Goal: Contribute content: Add original content to the website for others to see

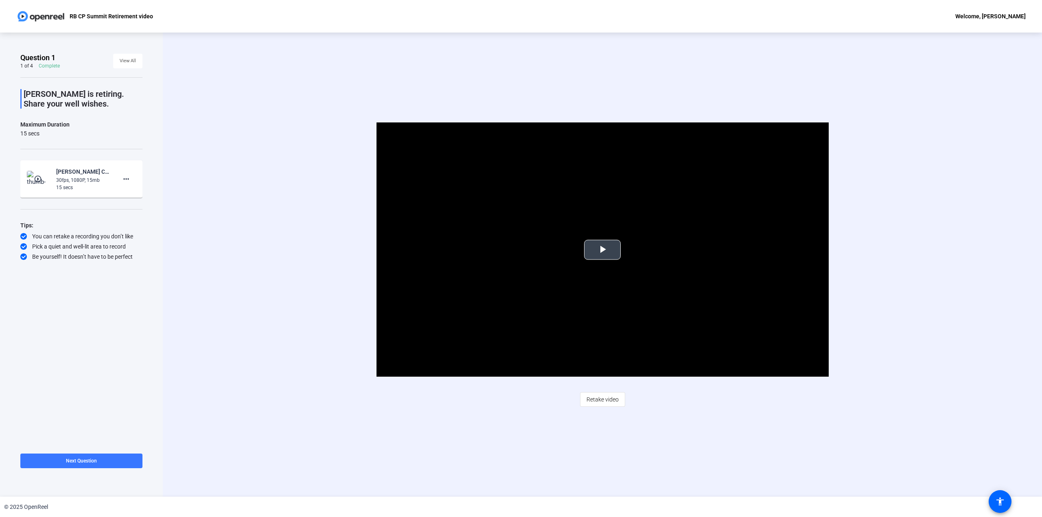
click at [602, 250] on span "Video Player" at bounding box center [602, 250] width 0 height 0
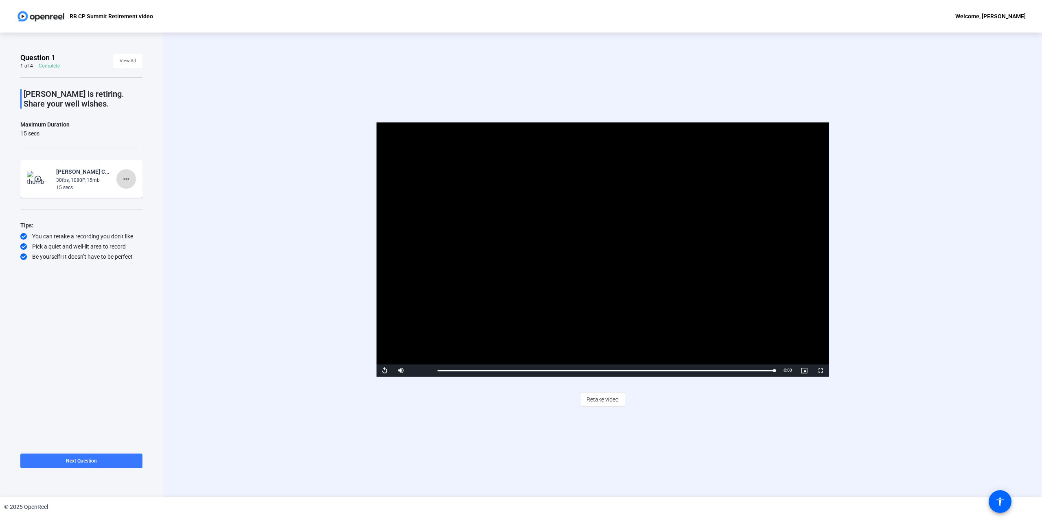
click at [127, 177] on mat-icon "more_horiz" at bounding box center [126, 179] width 10 height 10
click at [140, 142] on div at bounding box center [521, 258] width 1042 height 517
click at [133, 180] on span at bounding box center [126, 179] width 20 height 20
click at [136, 202] on span "Retake" at bounding box center [139, 206] width 33 height 10
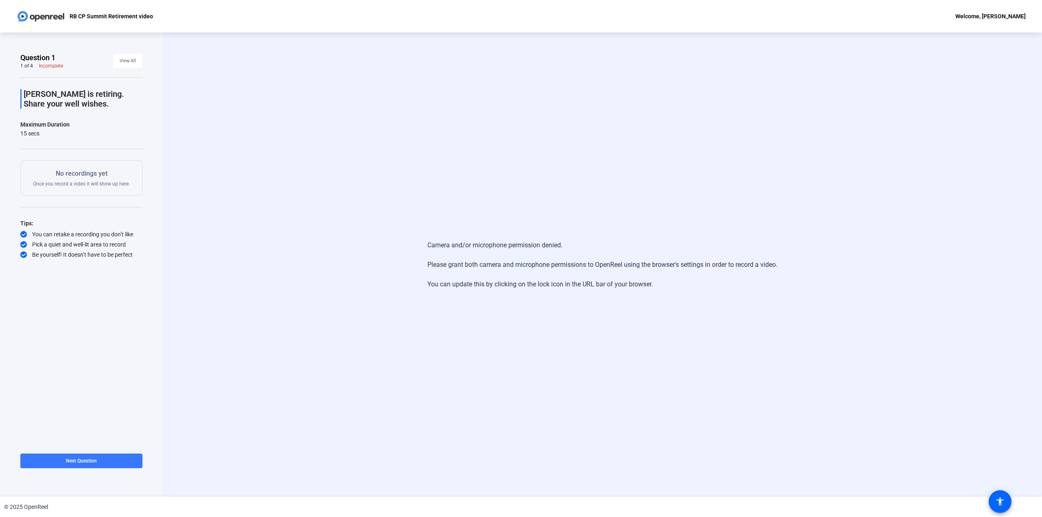
drag, startPoint x: 986, startPoint y: 1, endPoint x: 540, endPoint y: 32, distance: 447.1
click at [586, 38] on div "Camera and/or microphone permission denied. Please grant both camera and microp…" at bounding box center [602, 265] width 879 height 464
click at [211, 62] on div "Camera and/or microphone permission denied. Please grant both camera and microp…" at bounding box center [602, 265] width 879 height 464
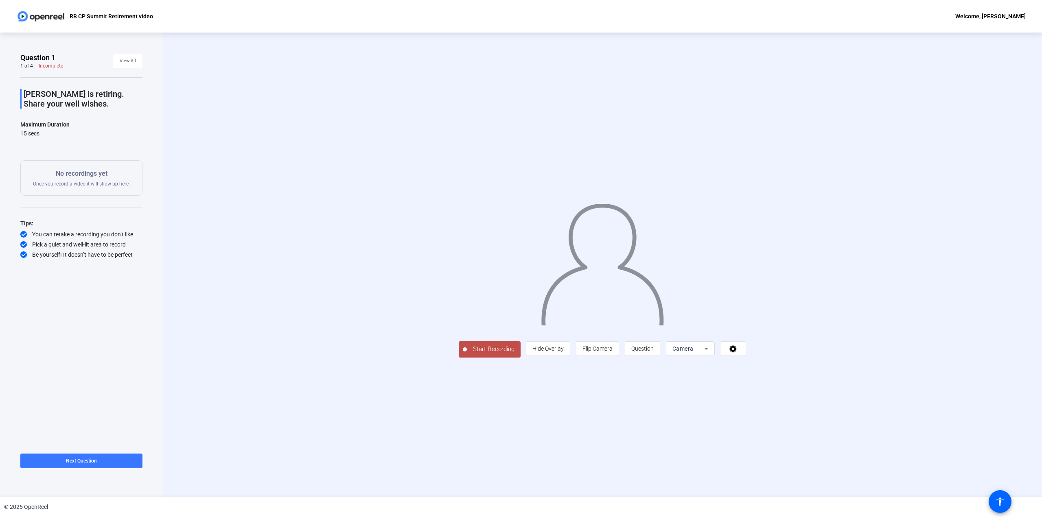
click at [467, 354] on span "Start Recording" at bounding box center [494, 349] width 54 height 9
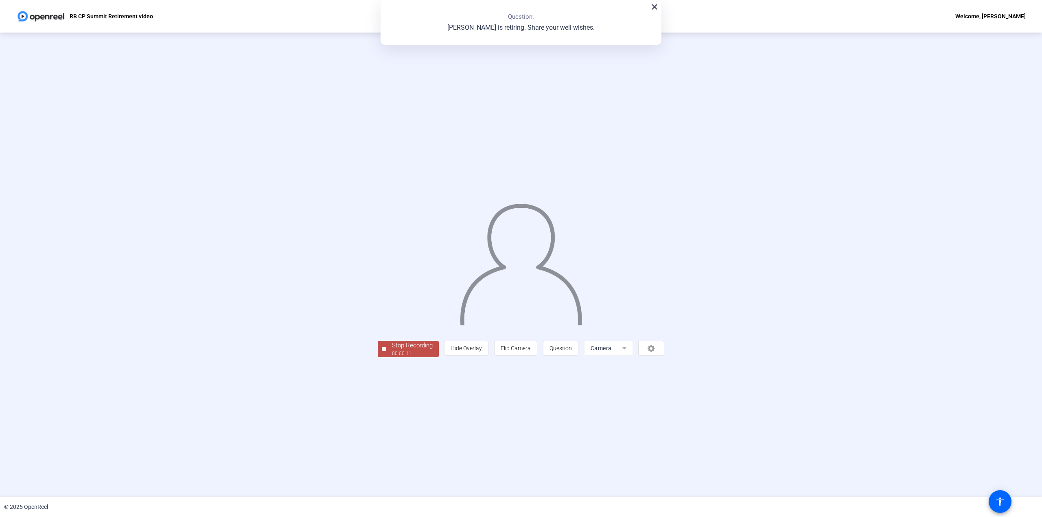
click at [382, 351] on div at bounding box center [384, 349] width 4 height 4
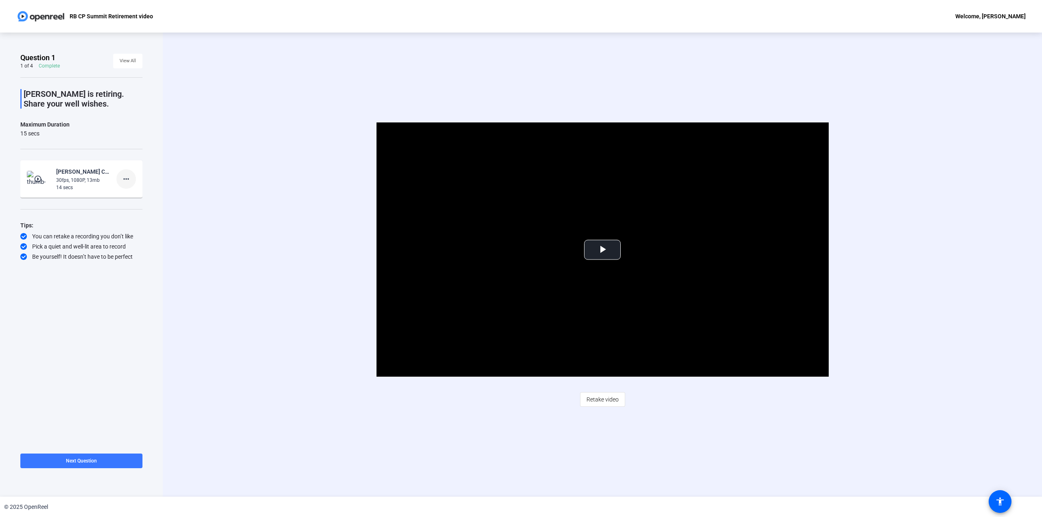
click at [131, 185] on span at bounding box center [126, 179] width 20 height 20
click at [134, 203] on span "Retake" at bounding box center [139, 206] width 33 height 10
click at [123, 181] on mat-icon "more_horiz" at bounding box center [126, 179] width 10 height 10
click at [226, 203] on div at bounding box center [521, 258] width 1042 height 517
click at [606, 395] on span "Retake video" at bounding box center [602, 399] width 32 height 15
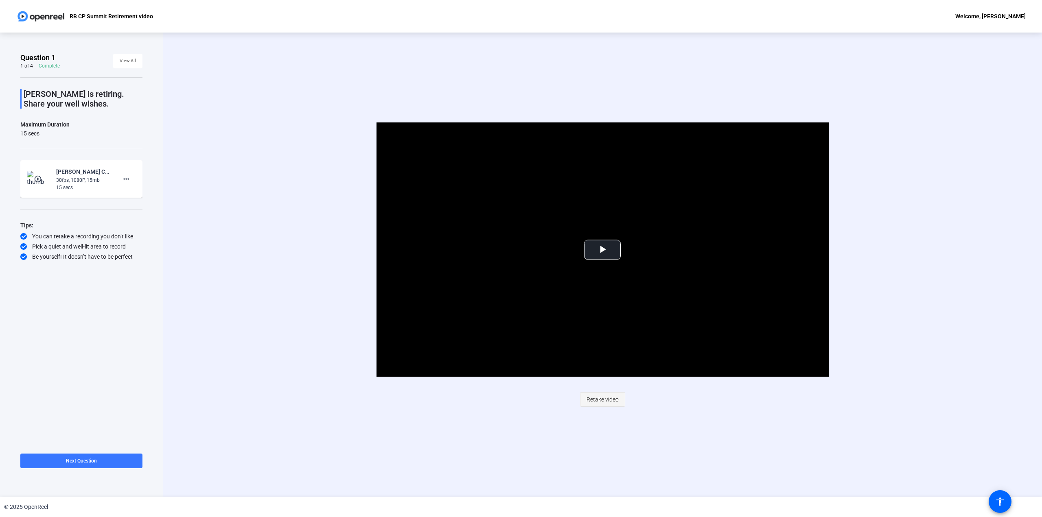
click at [606, 398] on span "Retake video" at bounding box center [602, 399] width 32 height 15
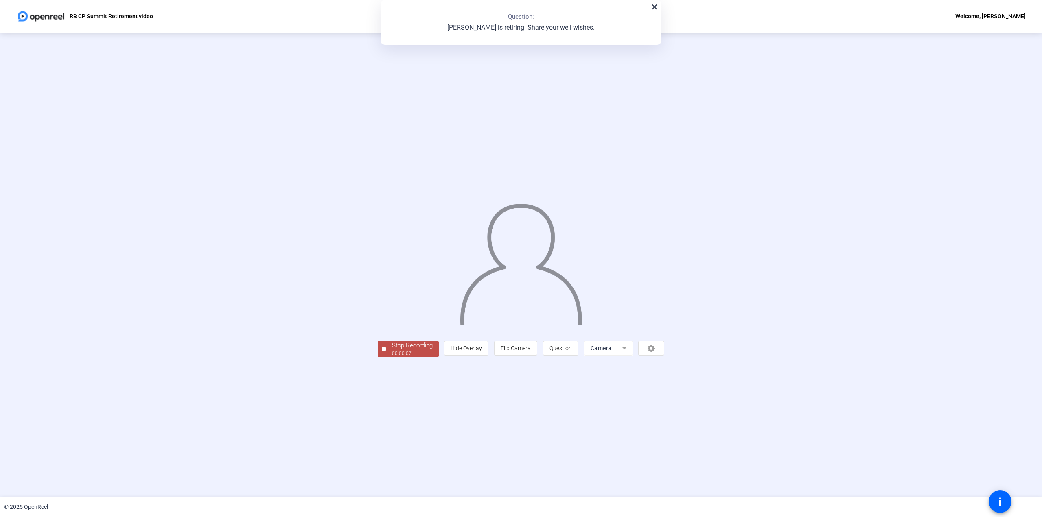
click at [386, 358] on span "Stop Recording 00:00:07" at bounding box center [412, 349] width 53 height 17
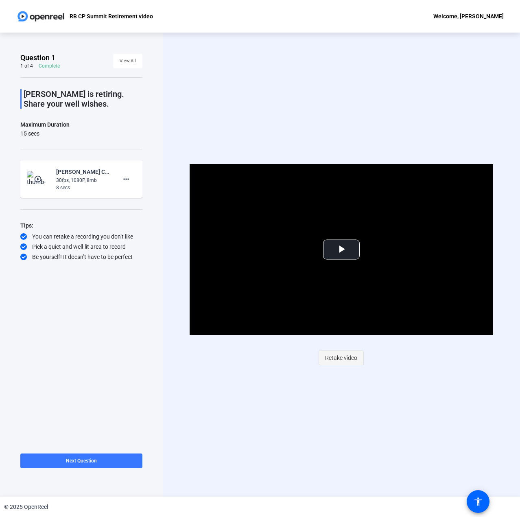
click at [352, 358] on span "Retake video" at bounding box center [341, 357] width 32 height 15
click at [341, 249] on span "Video Player" at bounding box center [341, 249] width 0 height 0
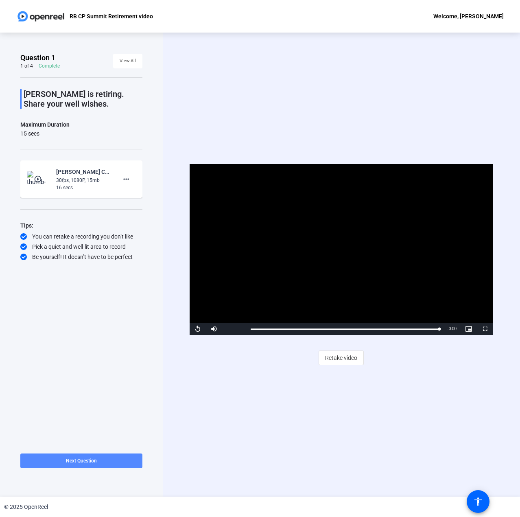
click at [89, 460] on span "Next Question" at bounding box center [81, 461] width 31 height 6
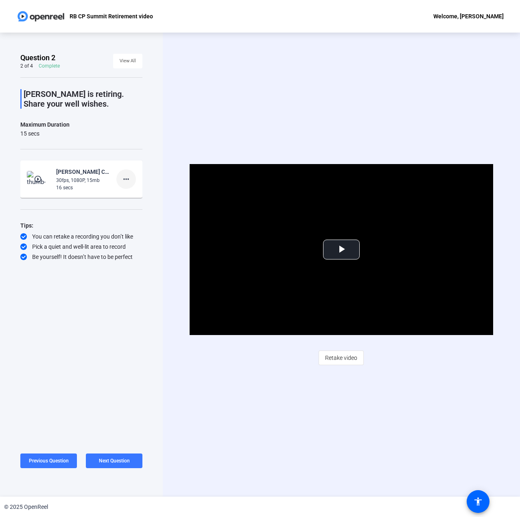
click at [129, 179] on mat-icon "more_horiz" at bounding box center [126, 179] width 10 height 10
click at [131, 206] on span "Retake" at bounding box center [139, 206] width 33 height 10
click at [341, 249] on span "Video Player" at bounding box center [341, 249] width 0 height 0
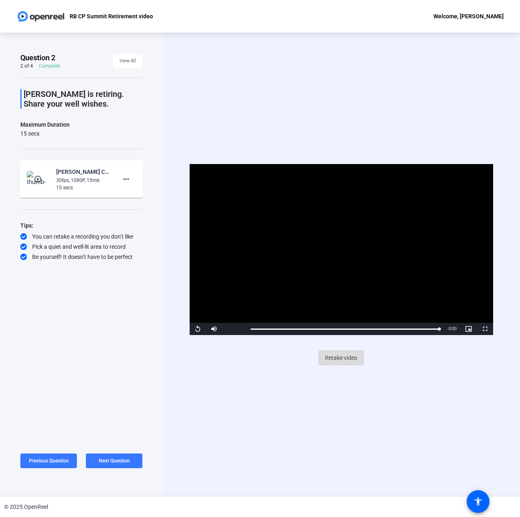
click at [358, 363] on span at bounding box center [341, 358] width 44 height 20
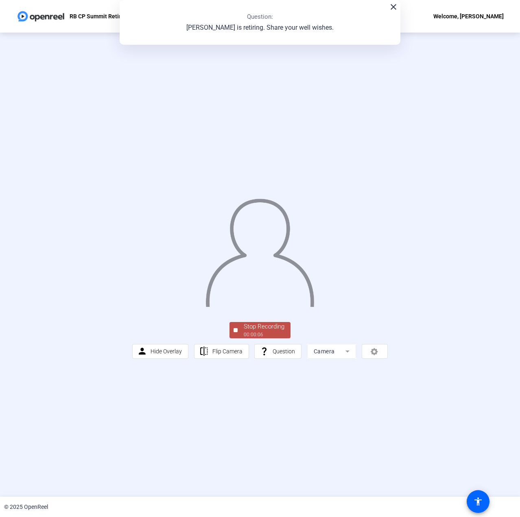
click at [237, 332] on div at bounding box center [236, 330] width 4 height 4
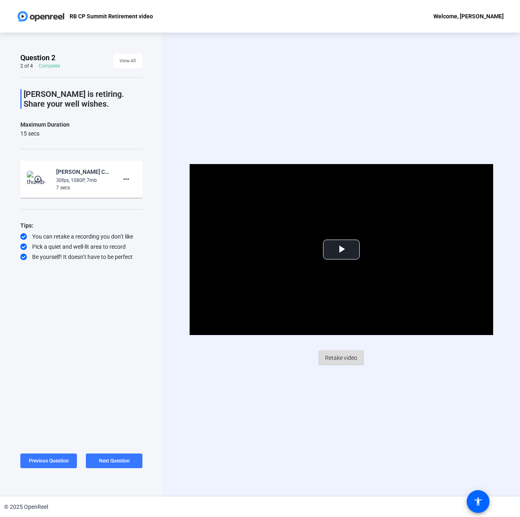
click at [346, 358] on span "Retake video" at bounding box center [341, 357] width 32 height 15
click at [323, 364] on span at bounding box center [341, 358] width 44 height 20
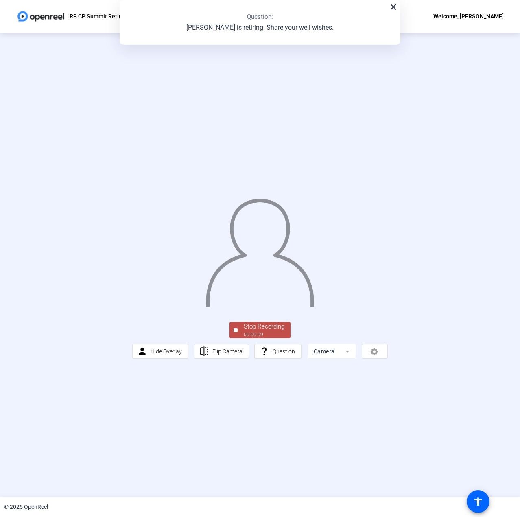
click at [241, 339] on span "Stop Recording 00:00:09" at bounding box center [264, 330] width 53 height 17
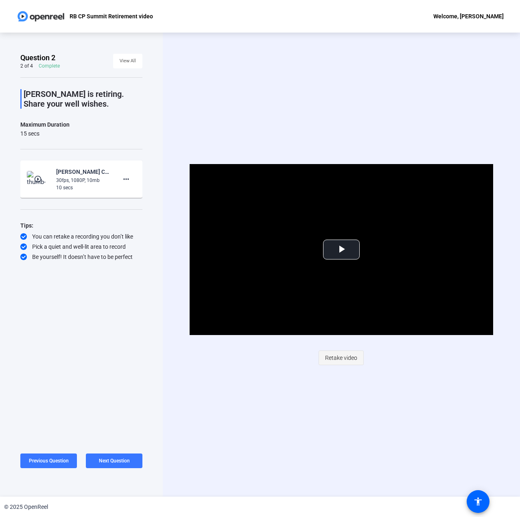
click at [354, 354] on span "Retake video" at bounding box center [341, 357] width 32 height 15
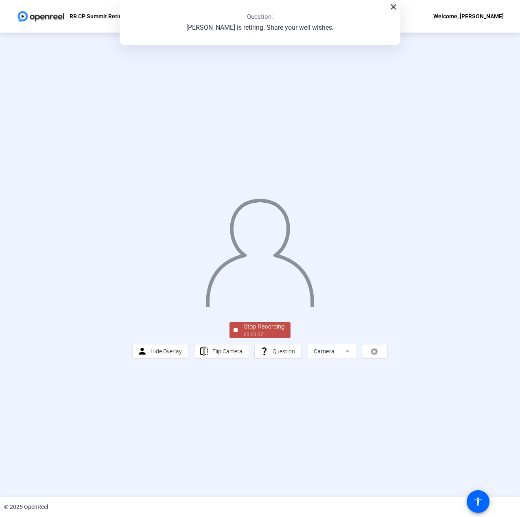
click at [267, 331] on div "Stop Recording" at bounding box center [264, 326] width 41 height 9
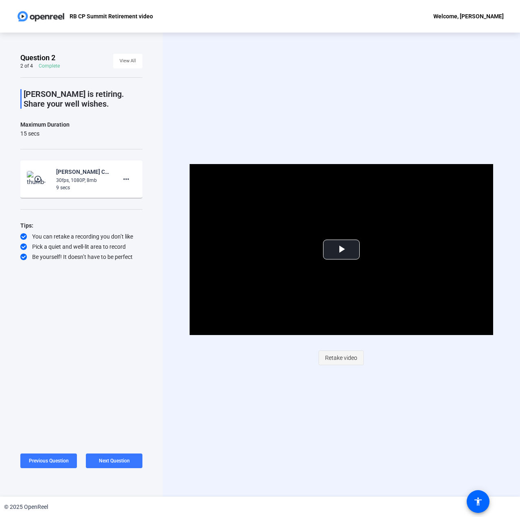
click at [341, 362] on span "Retake video" at bounding box center [341, 357] width 32 height 15
click at [335, 359] on span "Retake video" at bounding box center [341, 357] width 32 height 15
drag, startPoint x: 342, startPoint y: 252, endPoint x: 336, endPoint y: 254, distance: 6.2
click at [341, 249] on span "Video Player" at bounding box center [341, 249] width 0 height 0
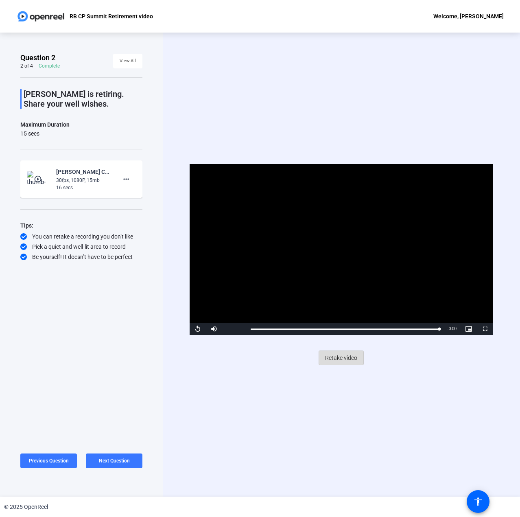
click at [340, 362] on span "Retake video" at bounding box center [341, 357] width 32 height 15
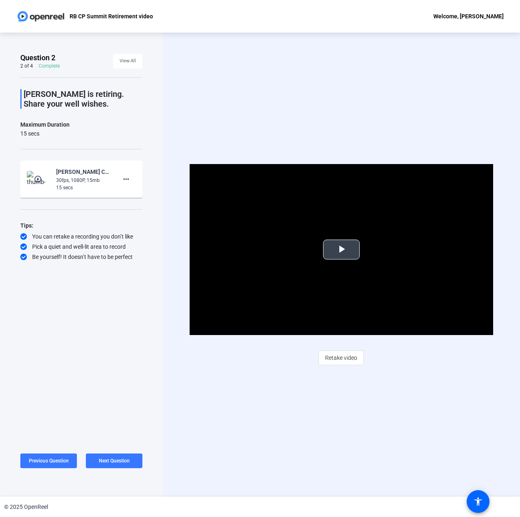
drag, startPoint x: 341, startPoint y: 262, endPoint x: 345, endPoint y: 254, distance: 8.4
click at [341, 249] on span "Video Player" at bounding box center [341, 249] width 0 height 0
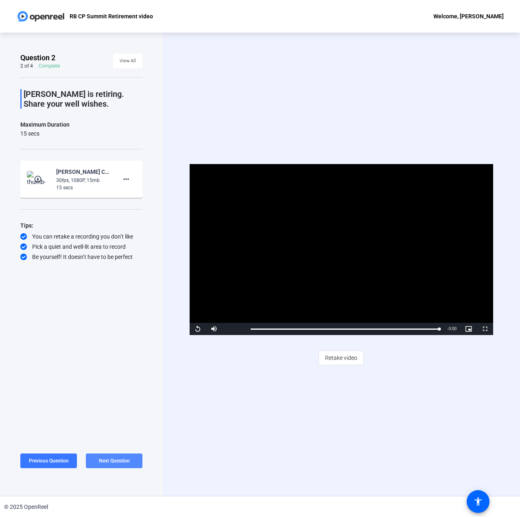
click at [125, 465] on span at bounding box center [114, 461] width 57 height 20
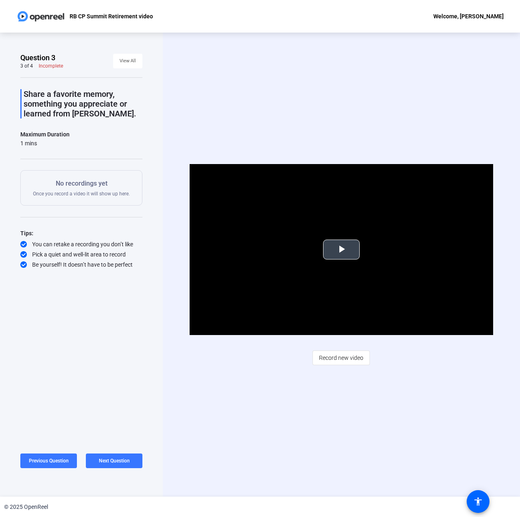
click at [341, 249] on span "Video Player" at bounding box center [341, 249] width 0 height 0
